Goal: Task Accomplishment & Management: Complete application form

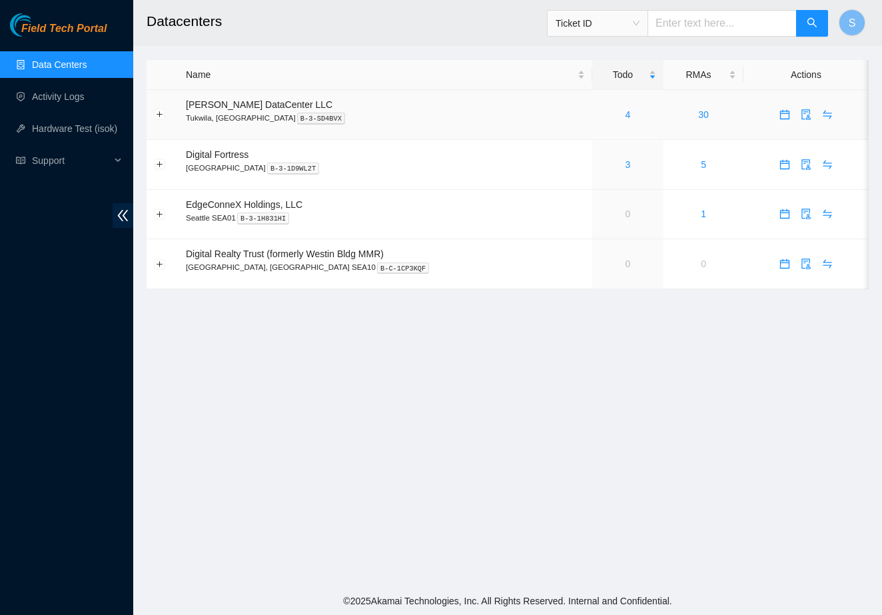
click at [608, 121] on div "4" at bounding box center [628, 114] width 57 height 15
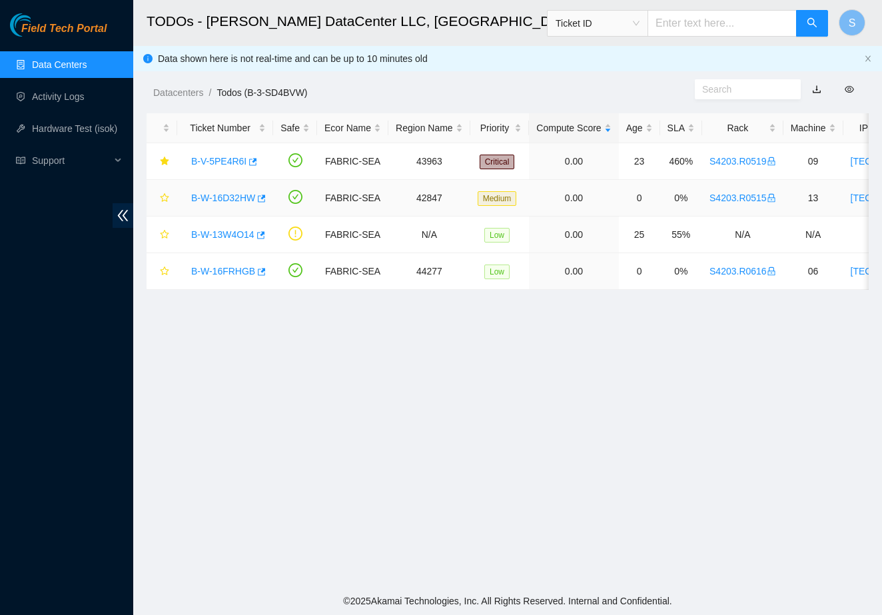
click at [229, 197] on link "B-W-16D32HW" at bounding box center [223, 198] width 64 height 11
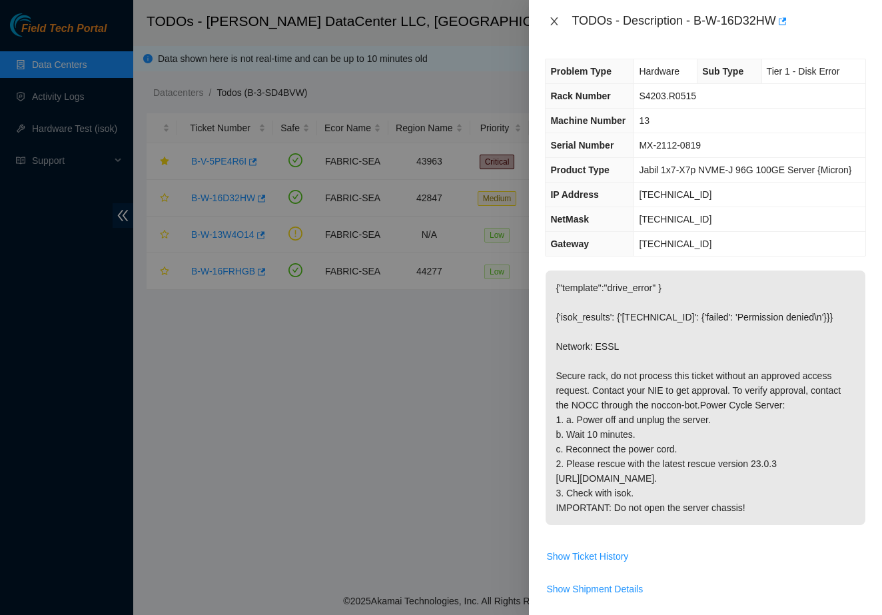
click at [555, 22] on icon "close" at bounding box center [554, 21] width 7 height 8
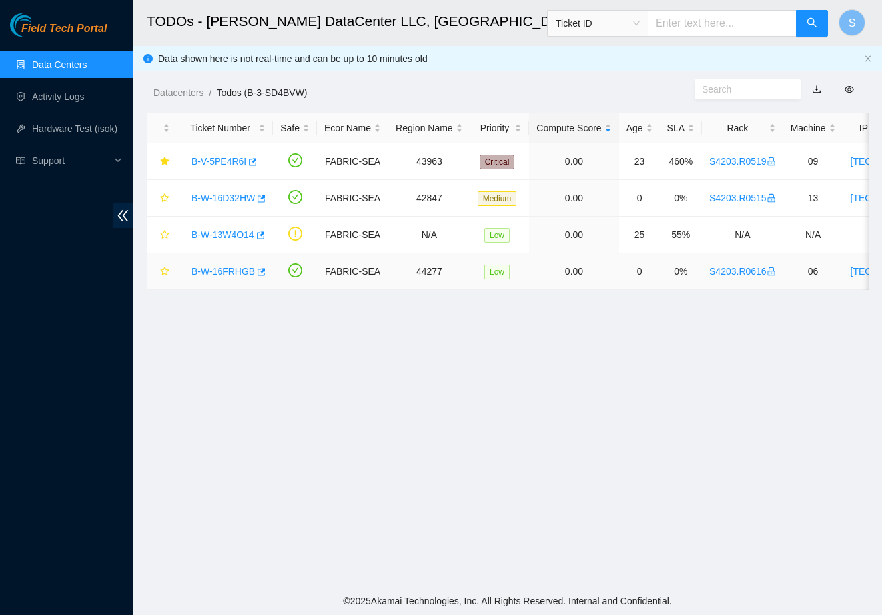
click at [245, 269] on link "B-W-16FRHGB" at bounding box center [223, 271] width 64 height 11
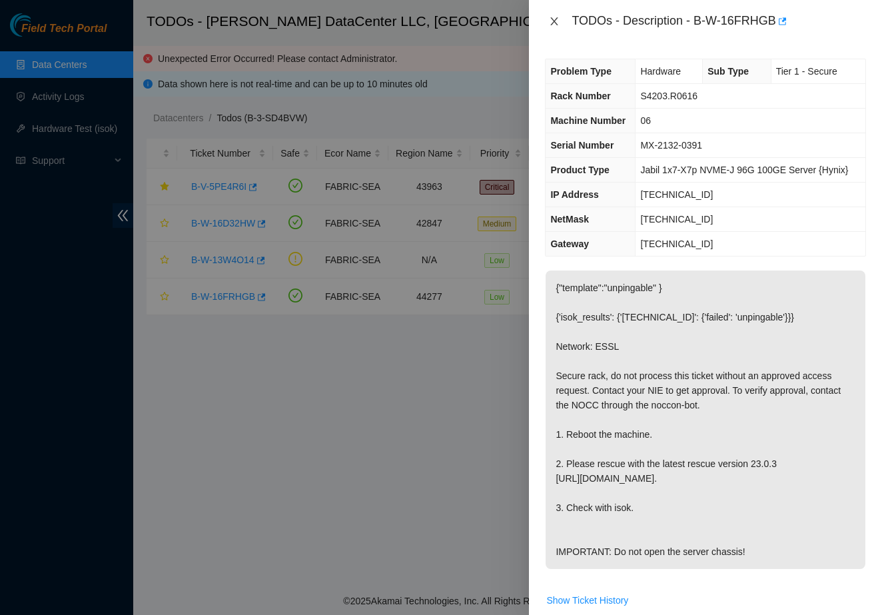
click at [553, 22] on icon "close" at bounding box center [554, 21] width 11 height 11
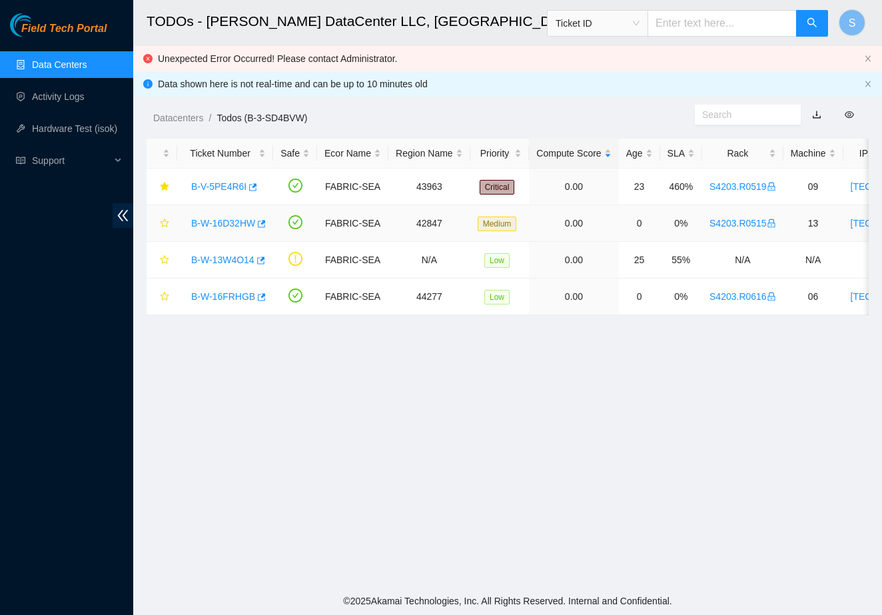
click at [222, 225] on link "B-W-16D32HW" at bounding box center [223, 223] width 64 height 11
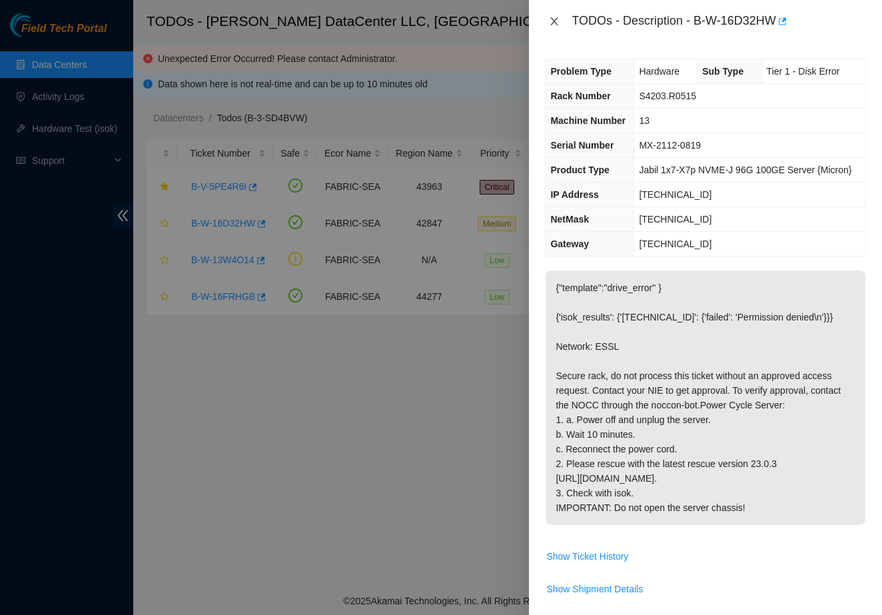
click at [550, 27] on button "Close" at bounding box center [554, 21] width 19 height 13
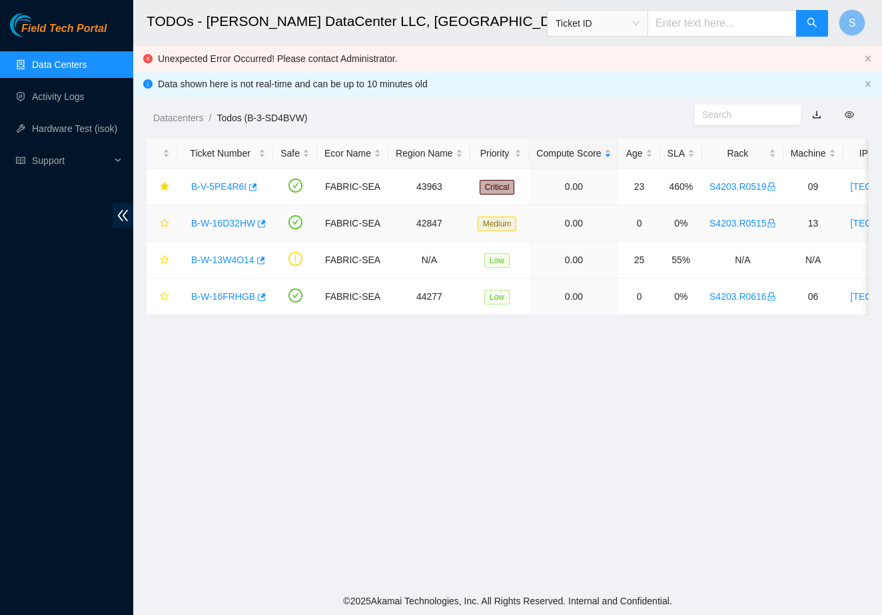
click at [232, 222] on link "B-W-16D32HW" at bounding box center [223, 223] width 64 height 11
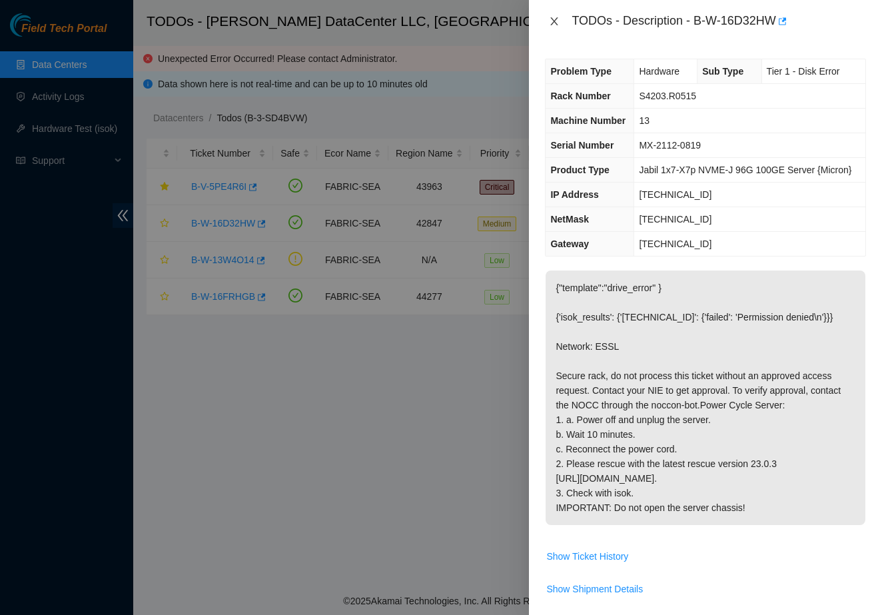
click at [558, 20] on icon "close" at bounding box center [554, 21] width 11 height 11
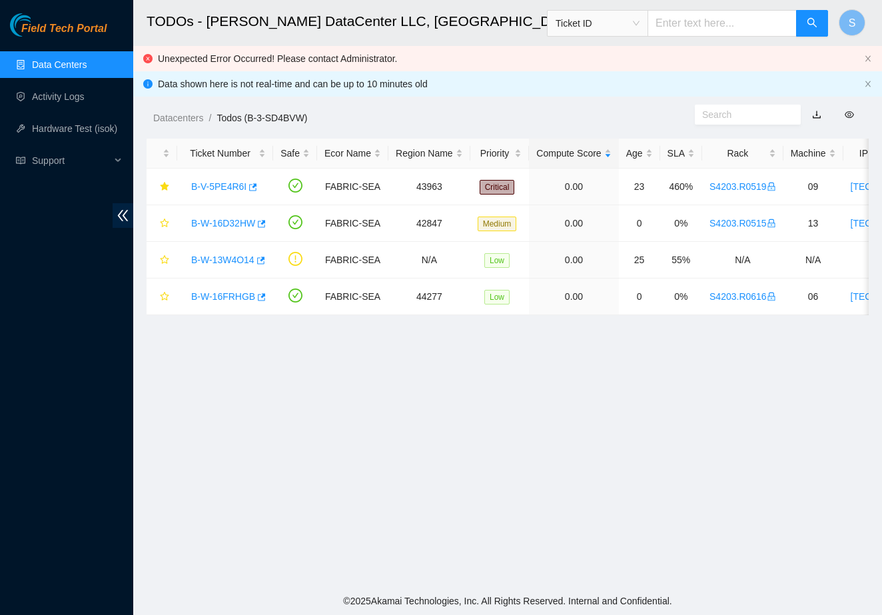
click at [35, 65] on link "Data Centers" at bounding box center [59, 64] width 55 height 11
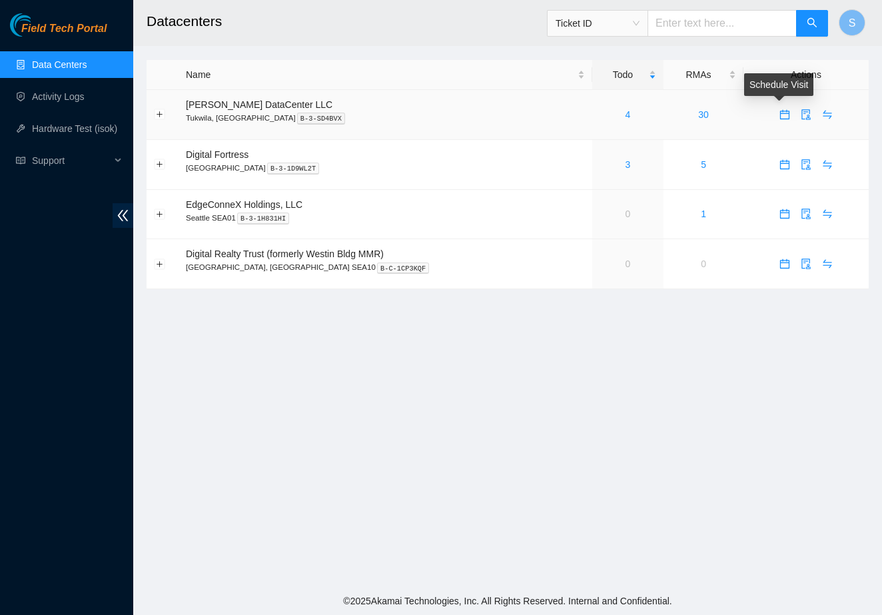
click at [780, 117] on icon "calendar" at bounding box center [785, 114] width 11 height 11
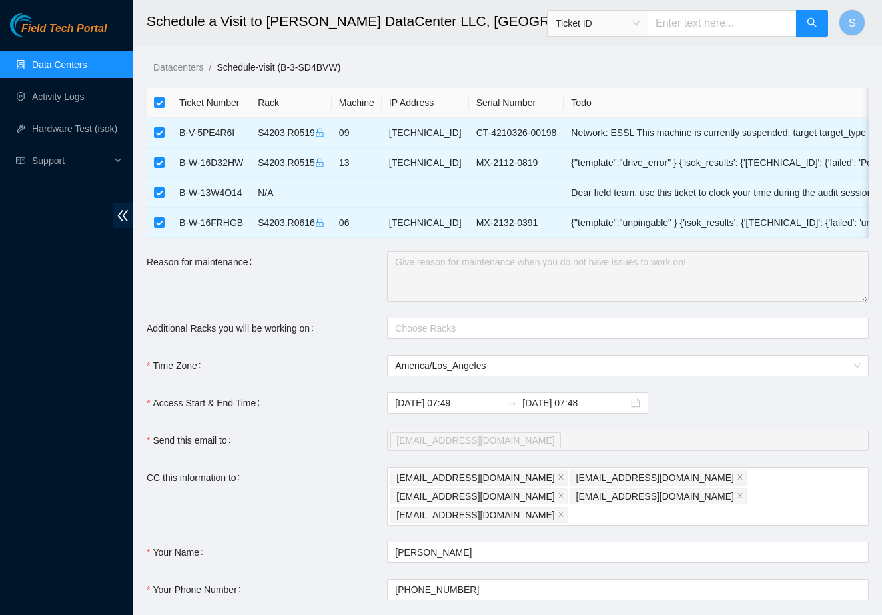
click at [164, 99] on input "checkbox" at bounding box center [159, 102] width 11 height 11
checkbox input "false"
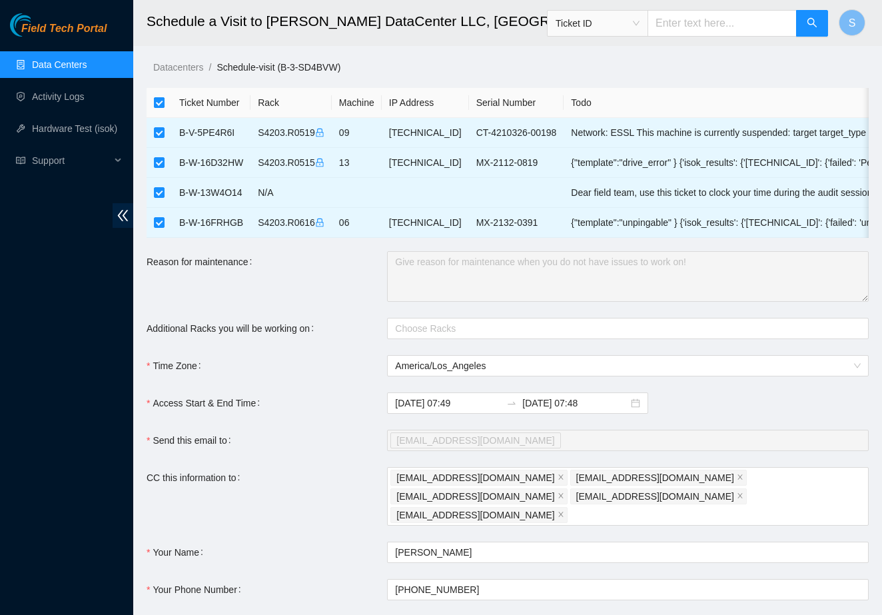
checkbox input "false"
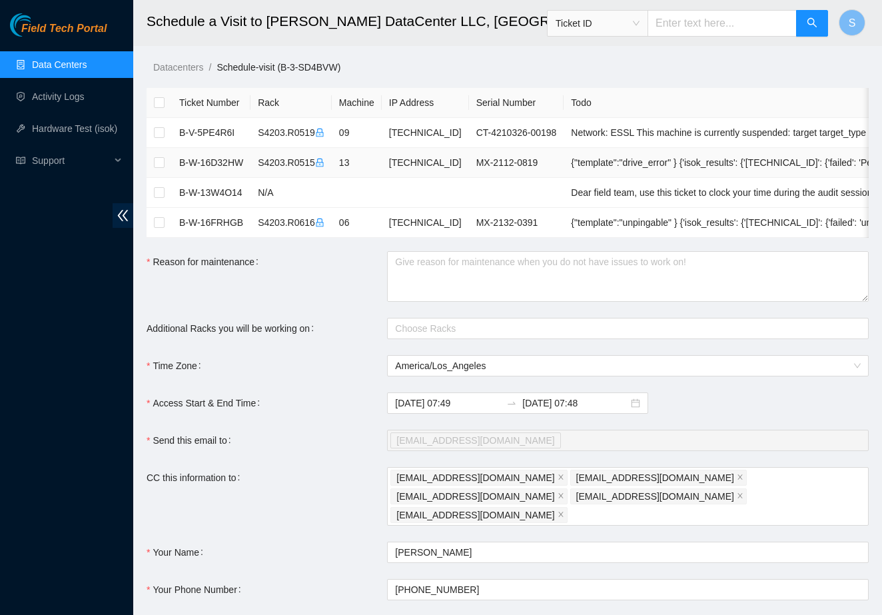
click at [166, 161] on td at bounding box center [159, 163] width 25 height 30
click at [160, 163] on input "checkbox" at bounding box center [159, 162] width 11 height 11
checkbox input "true"
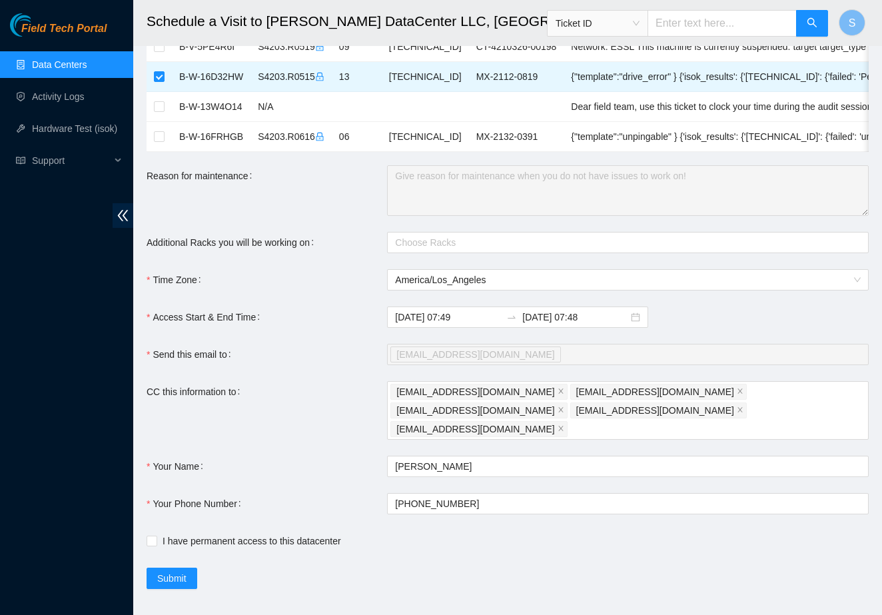
scroll to position [85, 0]
click at [183, 572] on span "Submit" at bounding box center [171, 579] width 29 height 15
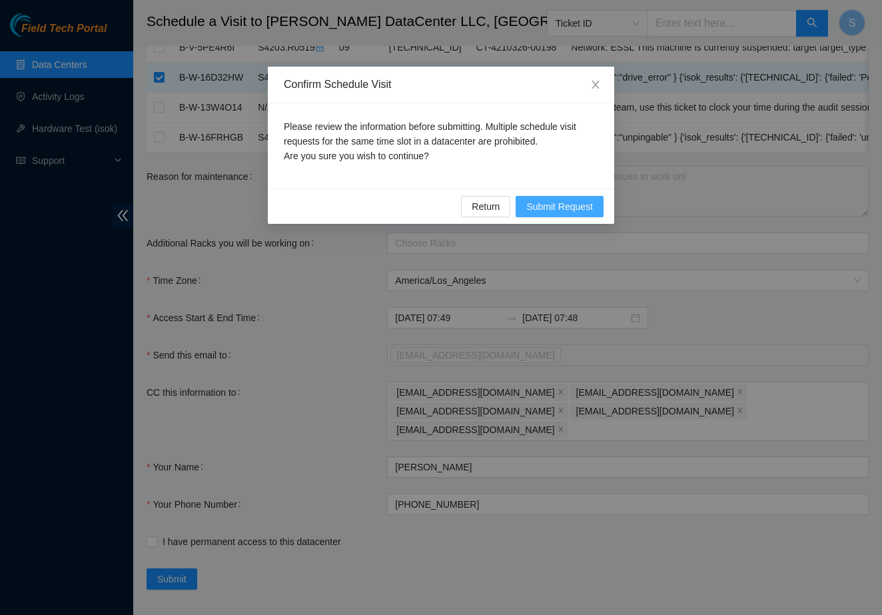
click at [577, 205] on span "Submit Request" at bounding box center [559, 206] width 67 height 15
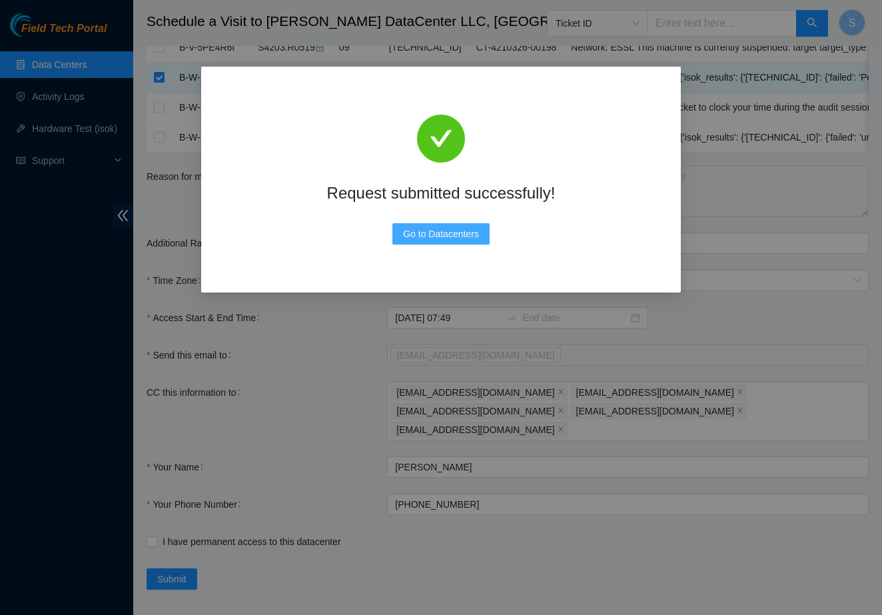
click at [474, 237] on span "Go to Datacenters" at bounding box center [441, 234] width 76 height 15
